Goal: Task Accomplishment & Management: Use online tool/utility

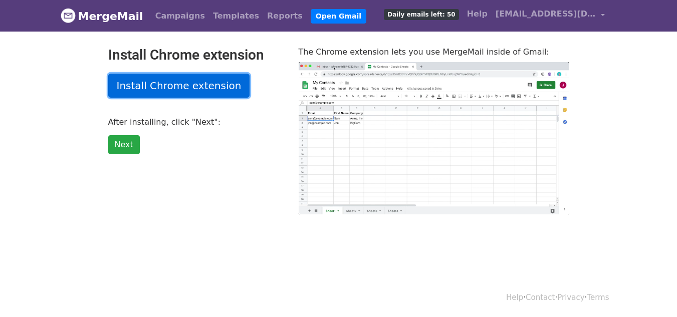
click at [176, 82] on link "Install Chrome extension" at bounding box center [179, 86] width 142 height 24
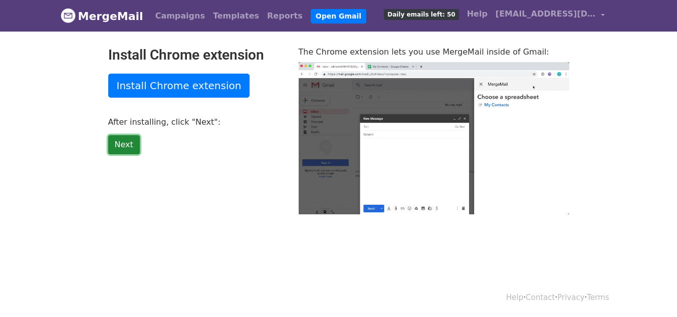
click at [120, 140] on link "Next" at bounding box center [124, 144] width 32 height 19
type input "16.8"
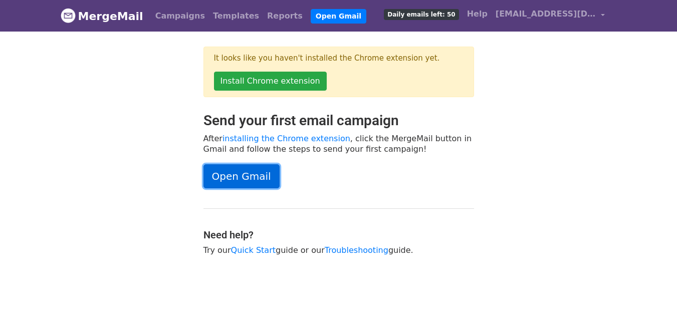
click at [211, 181] on link "Open Gmail" at bounding box center [241, 176] width 76 height 24
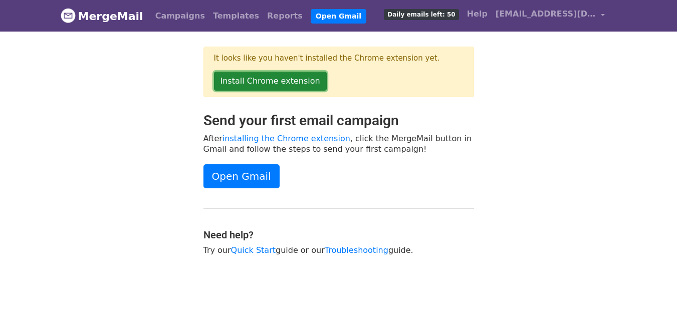
click at [264, 81] on link "Install Chrome extension" at bounding box center [270, 81] width 113 height 19
click at [270, 74] on link "Install Chrome extension" at bounding box center [270, 81] width 113 height 19
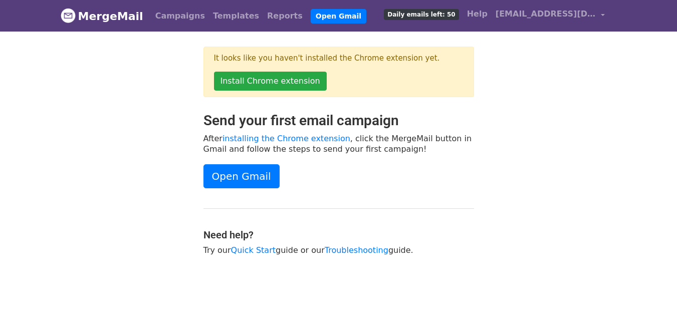
click at [292, 25] on div "Campaigns Templates Reports Open Gmail Daily emails left: 50 Help [EMAIL_ADDRES…" at bounding box center [377, 16] width 462 height 24
click at [311, 12] on link "Open Gmail" at bounding box center [339, 16] width 56 height 15
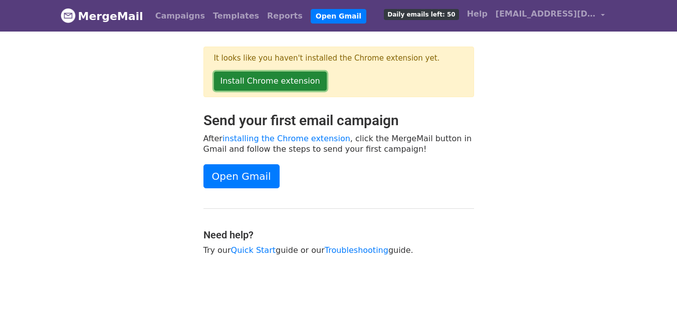
click at [260, 88] on link "Install Chrome extension" at bounding box center [270, 81] width 113 height 19
click at [248, 81] on link "Install Chrome extension" at bounding box center [270, 81] width 113 height 19
click at [274, 82] on link "Install Chrome extension" at bounding box center [270, 81] width 113 height 19
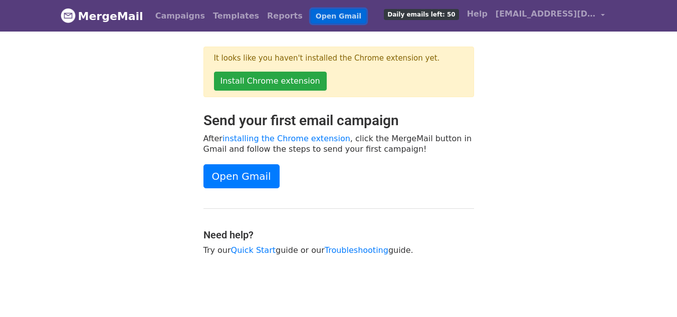
click at [311, 13] on link "Open Gmail" at bounding box center [339, 16] width 56 height 15
